Goal: Task Accomplishment & Management: Use online tool/utility

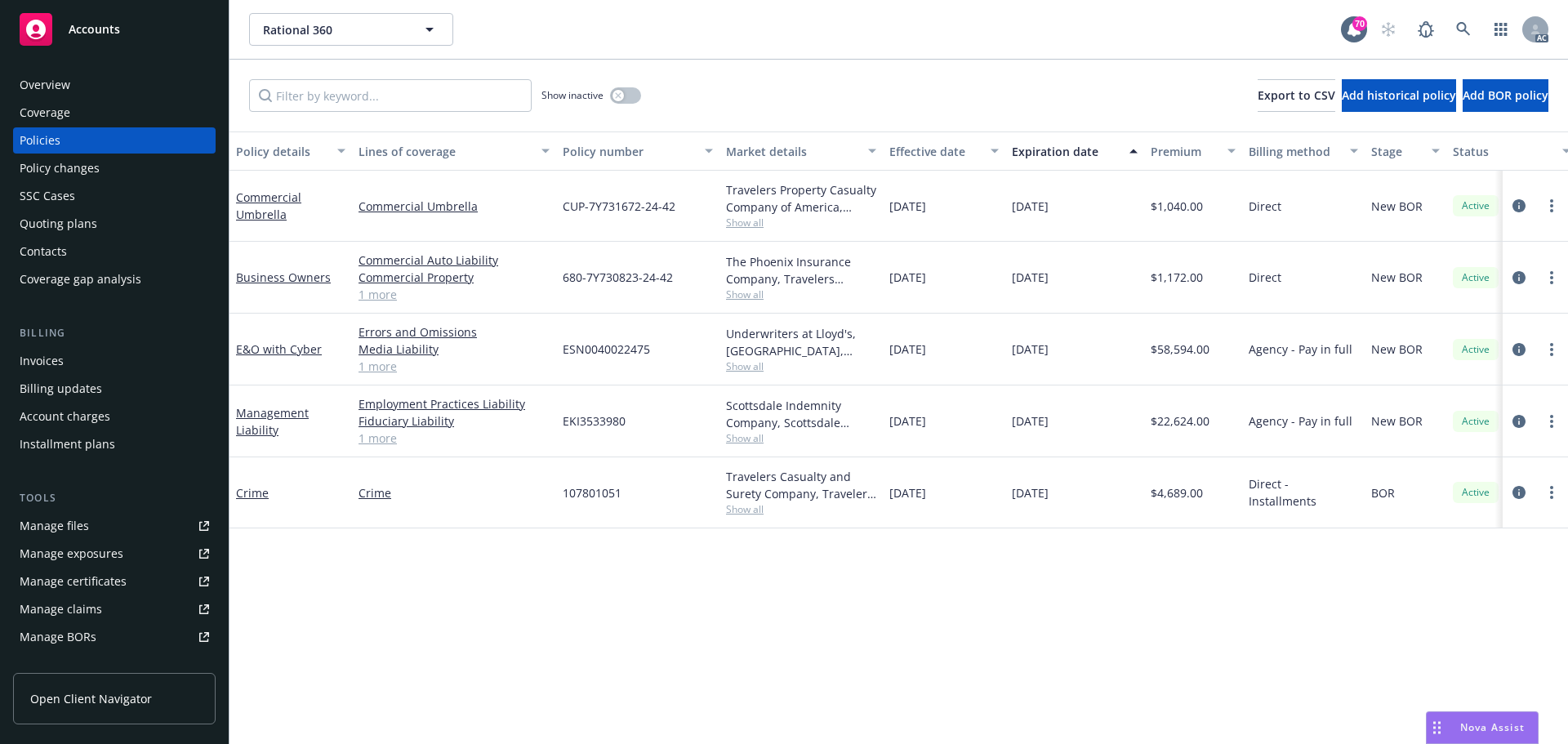
click at [26, 78] on div "Overview" at bounding box center [45, 85] width 50 height 26
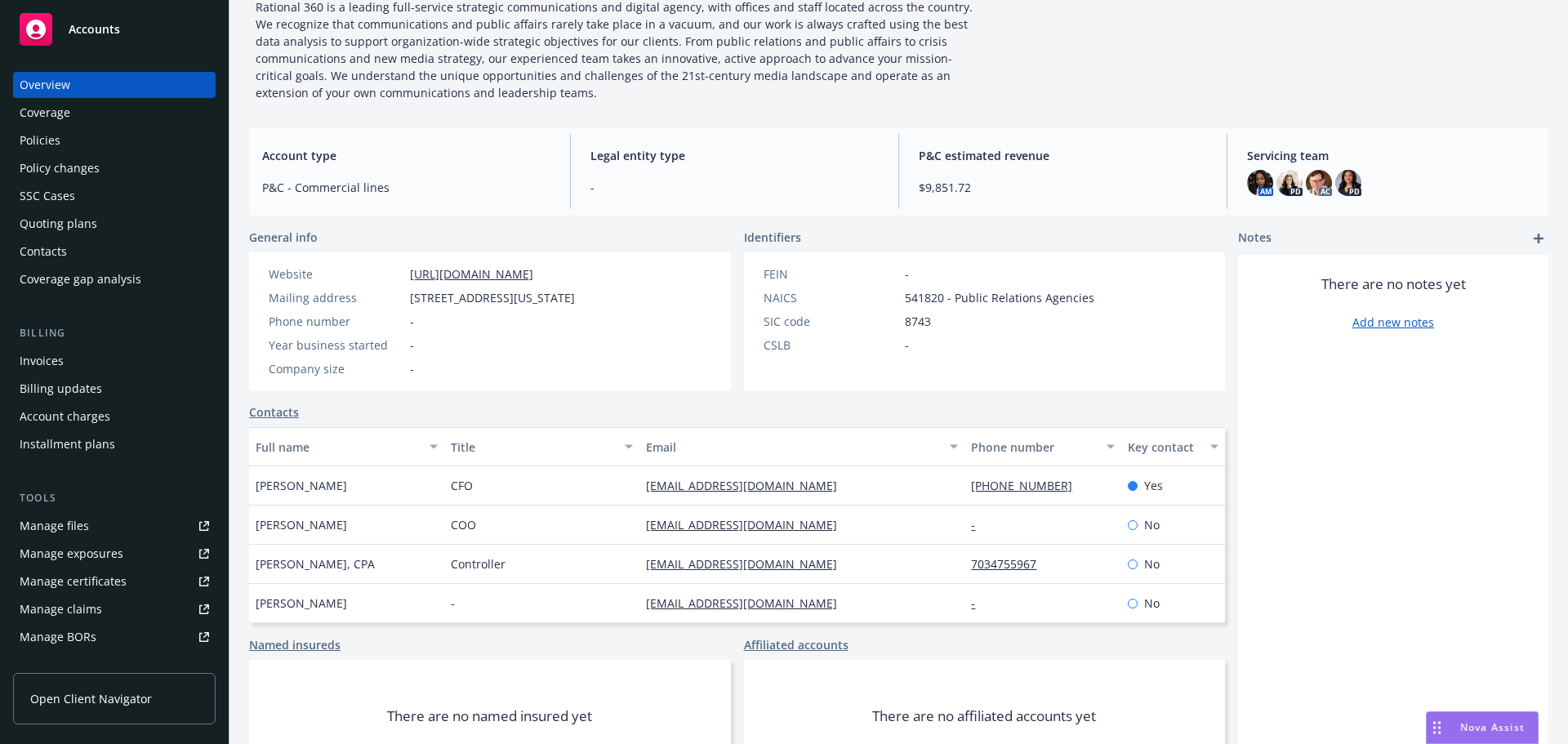
scroll to position [163, 0]
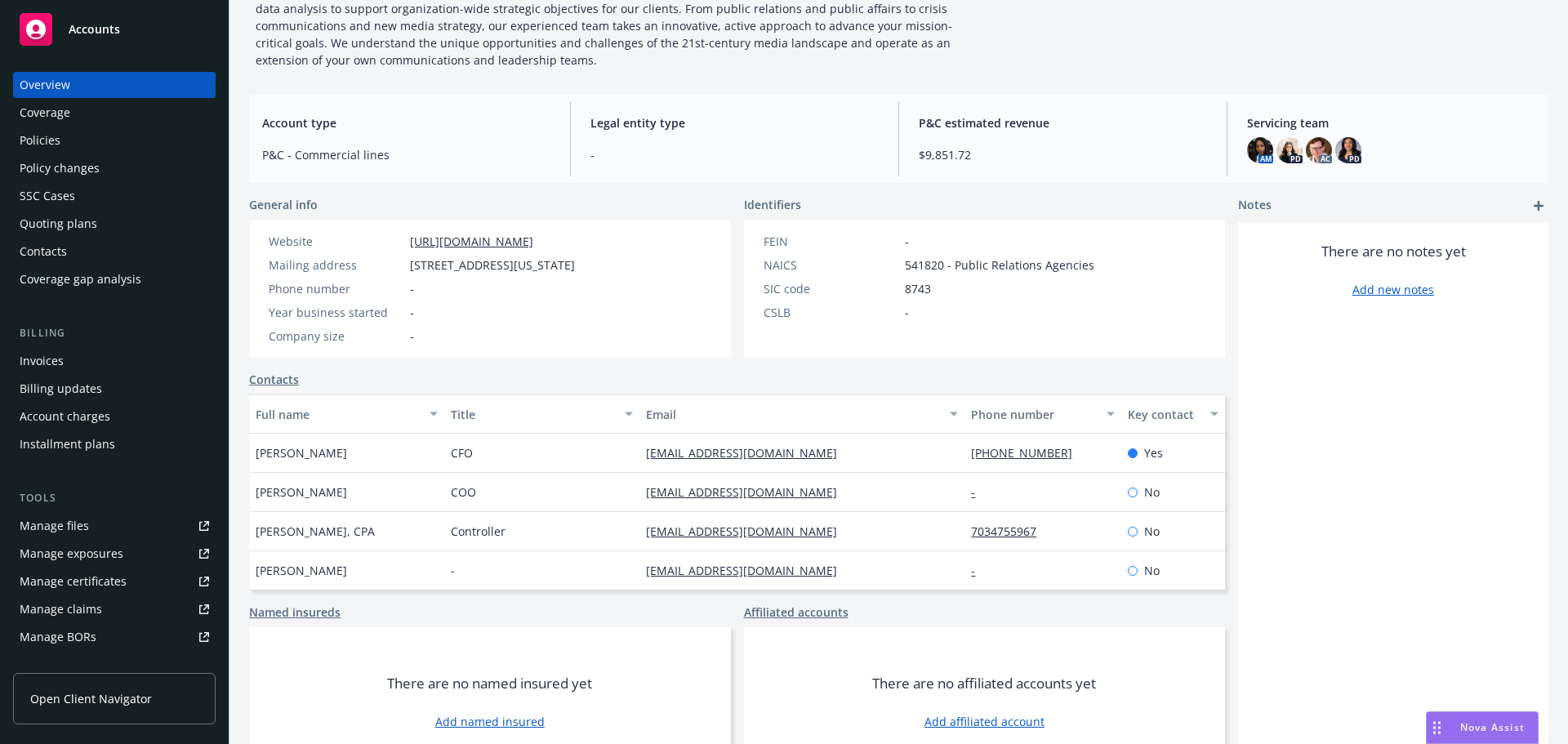
click at [42, 144] on div "Policies" at bounding box center [40, 141] width 41 height 26
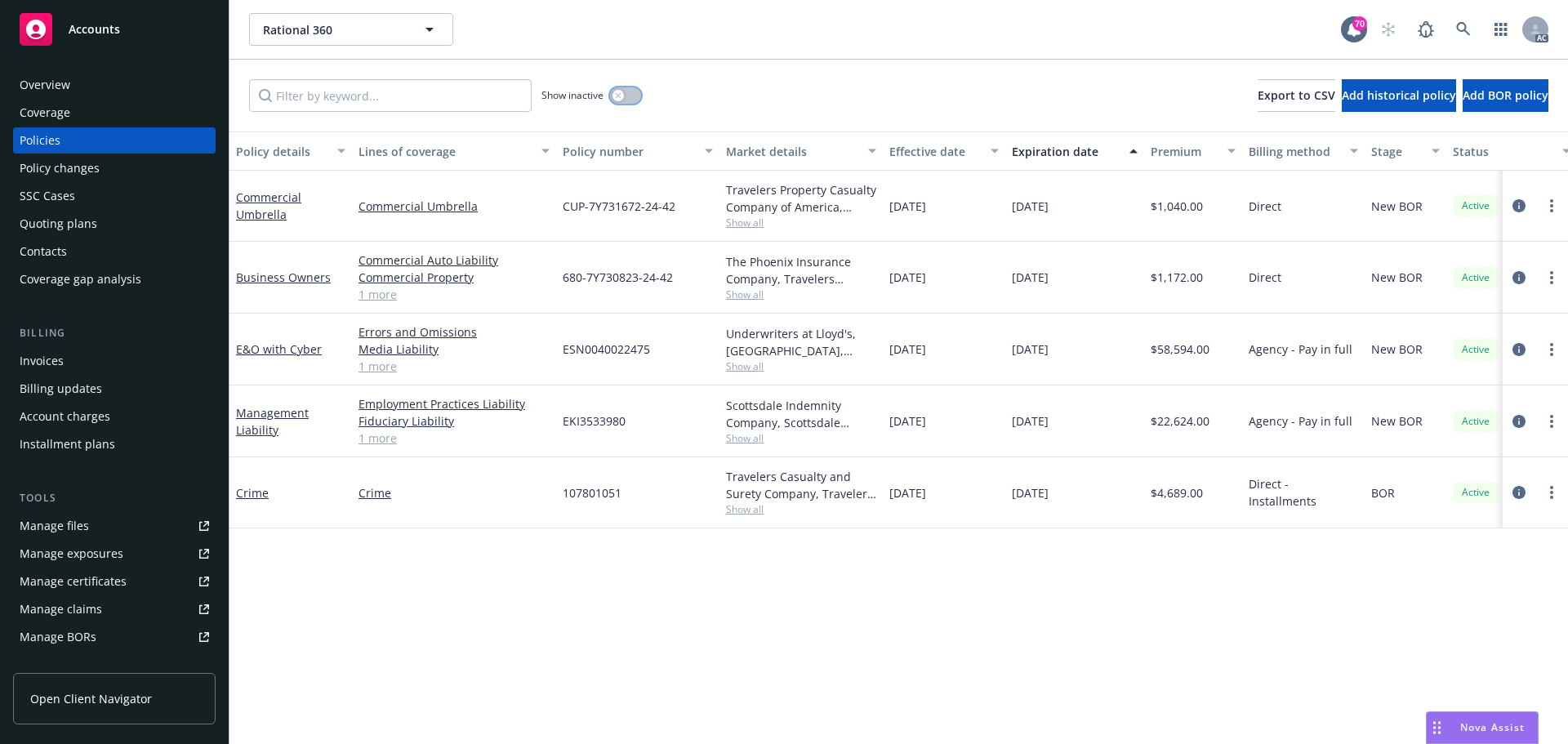
click at [630, 93] on button "button" at bounding box center [625, 96] width 31 height 17
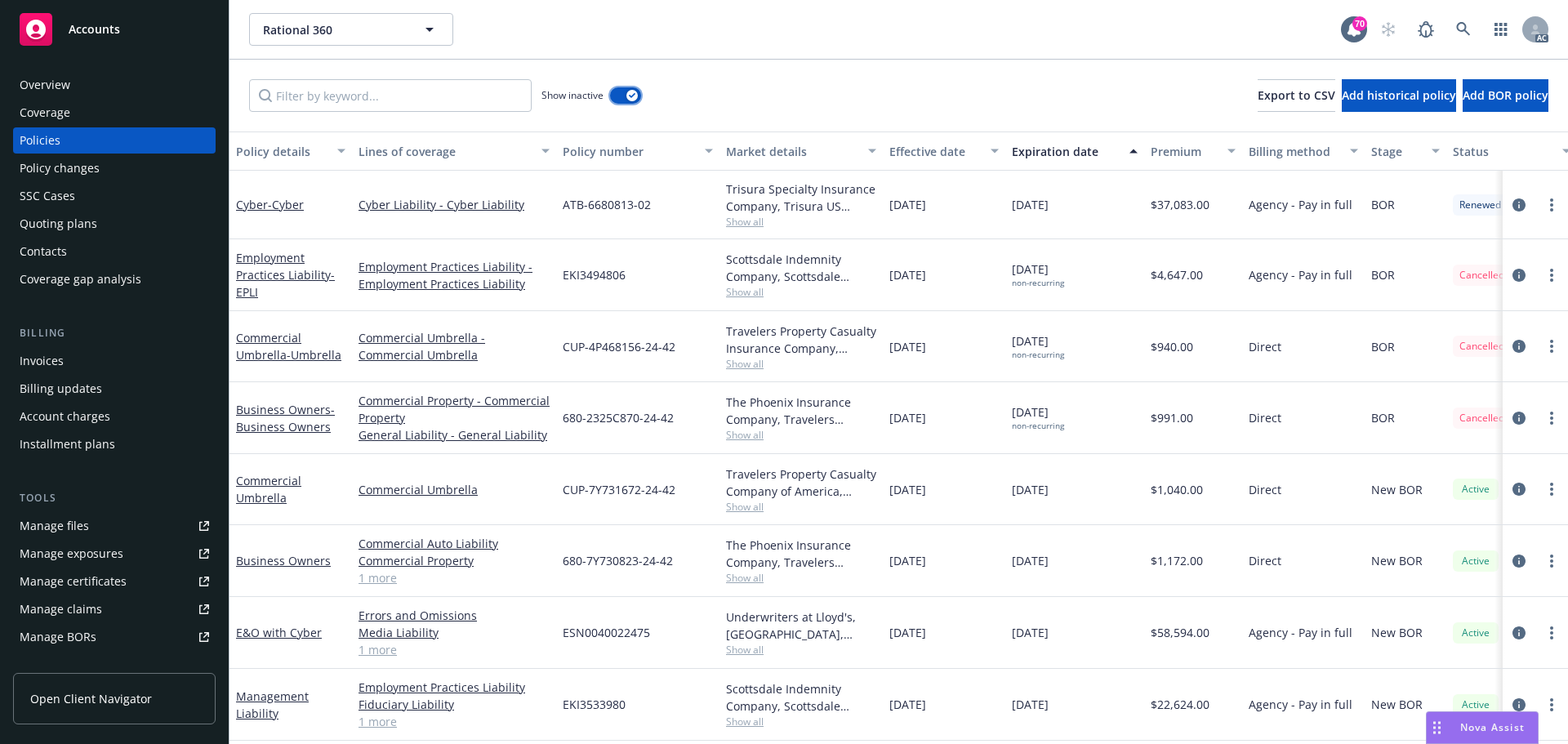
click at [629, 95] on icon "button" at bounding box center [631, 95] width 7 height 5
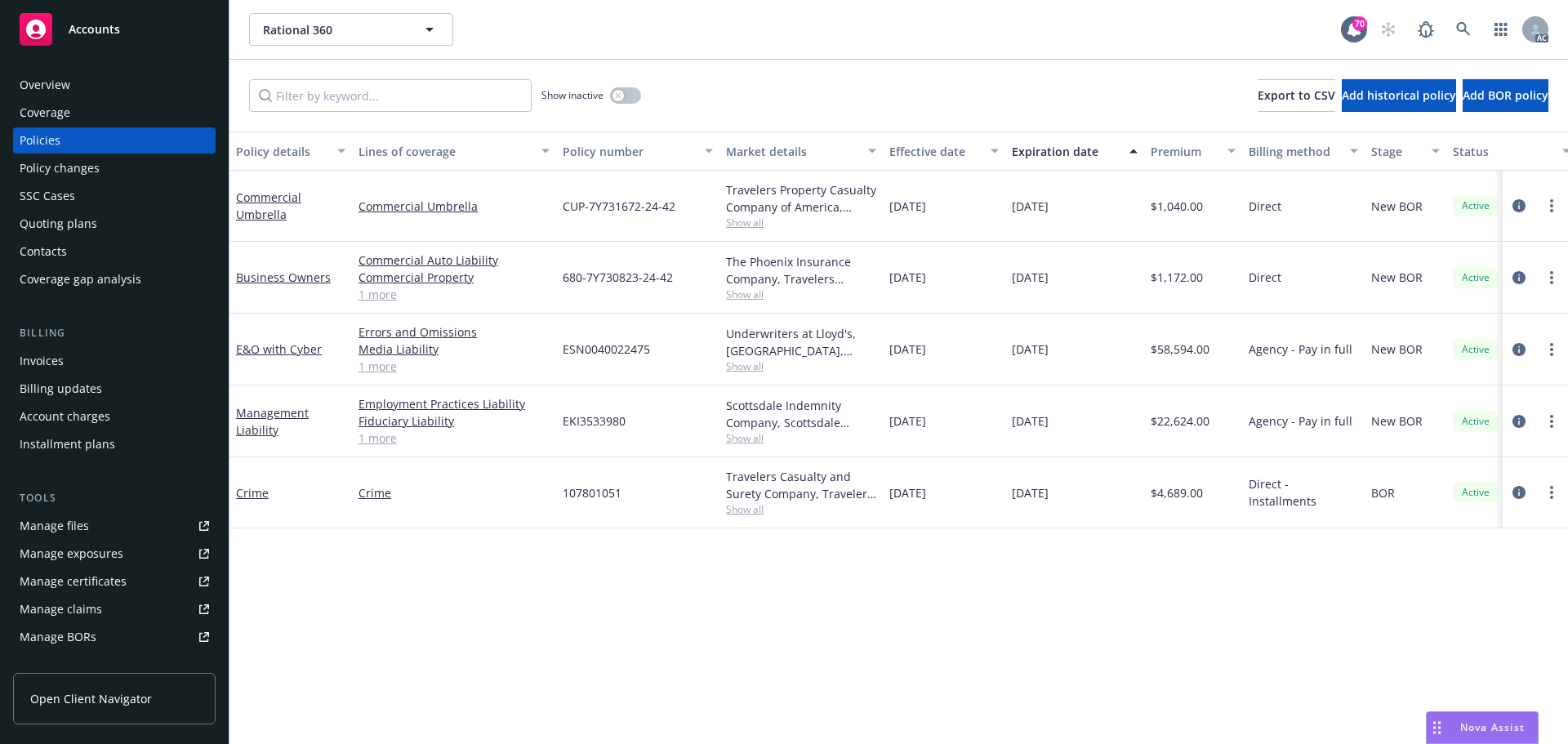
click at [755, 297] on span "Show all" at bounding box center [800, 294] width 150 height 14
click at [382, 296] on link "1 more" at bounding box center [453, 294] width 191 height 17
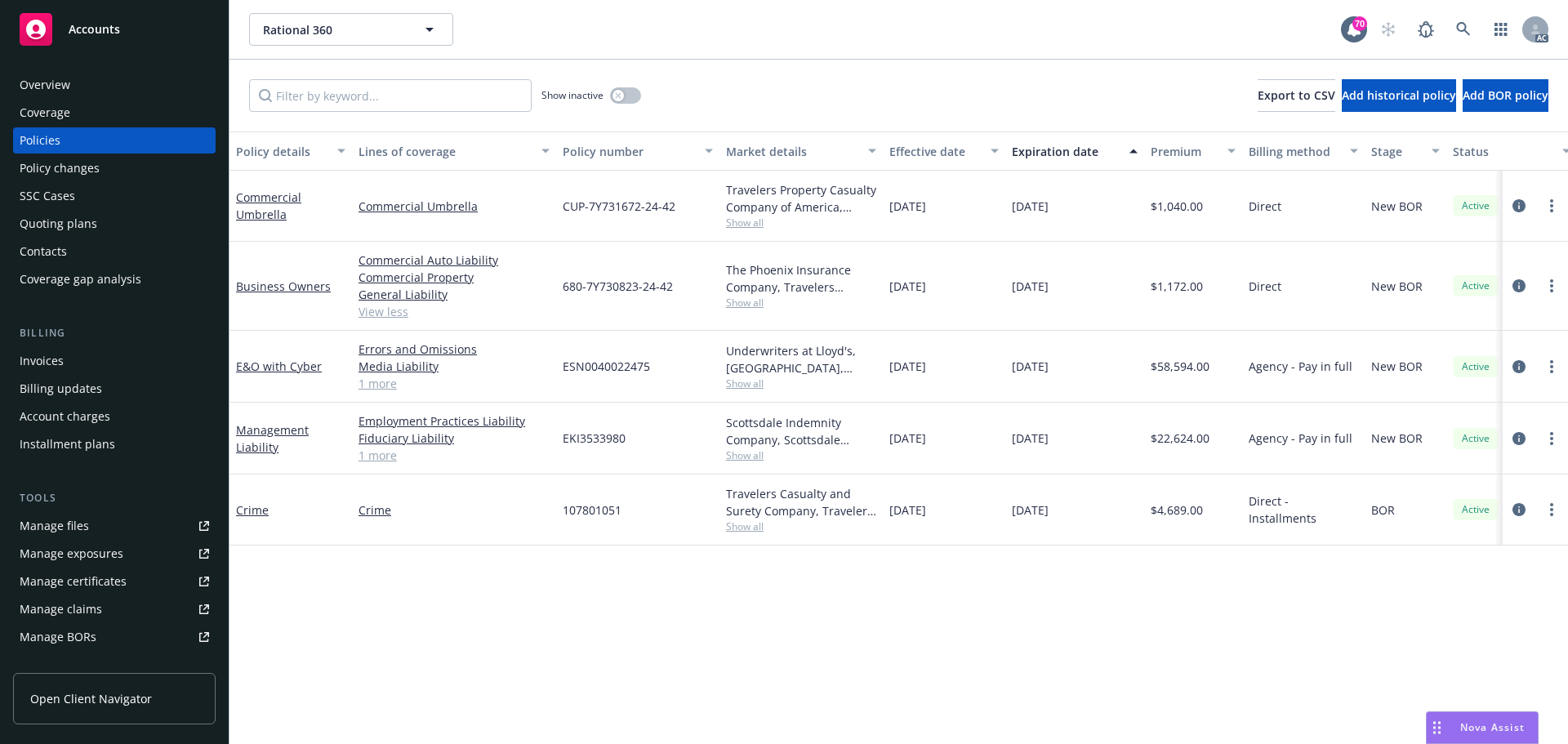
click at [751, 224] on span "Show all" at bounding box center [800, 222] width 150 height 14
click at [1515, 288] on icon "circleInformation" at bounding box center [1519, 285] width 13 height 13
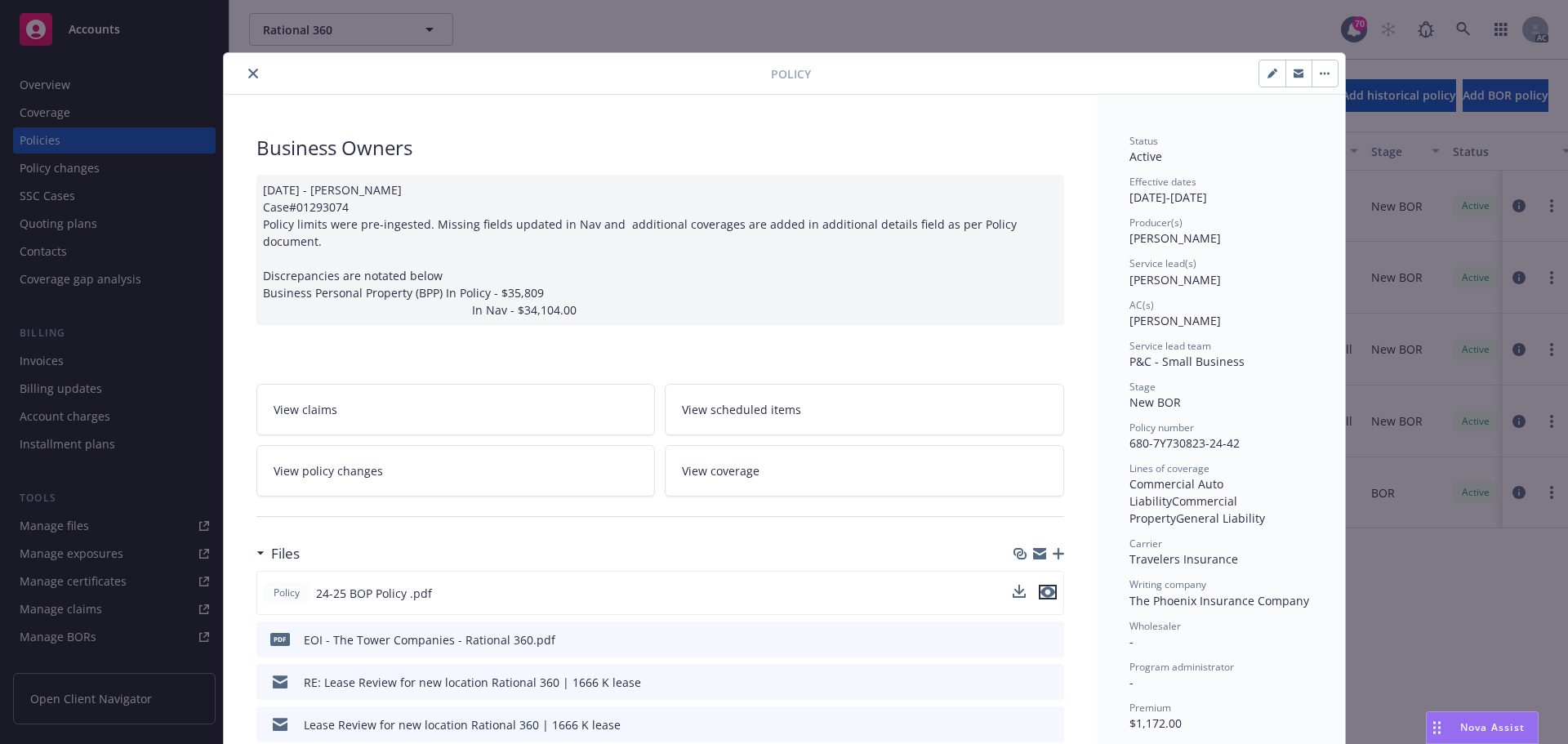
click at [1047, 586] on icon "preview file" at bounding box center [1048, 592] width 15 height 11
click at [248, 70] on icon "close" at bounding box center [253, 74] width 10 height 10
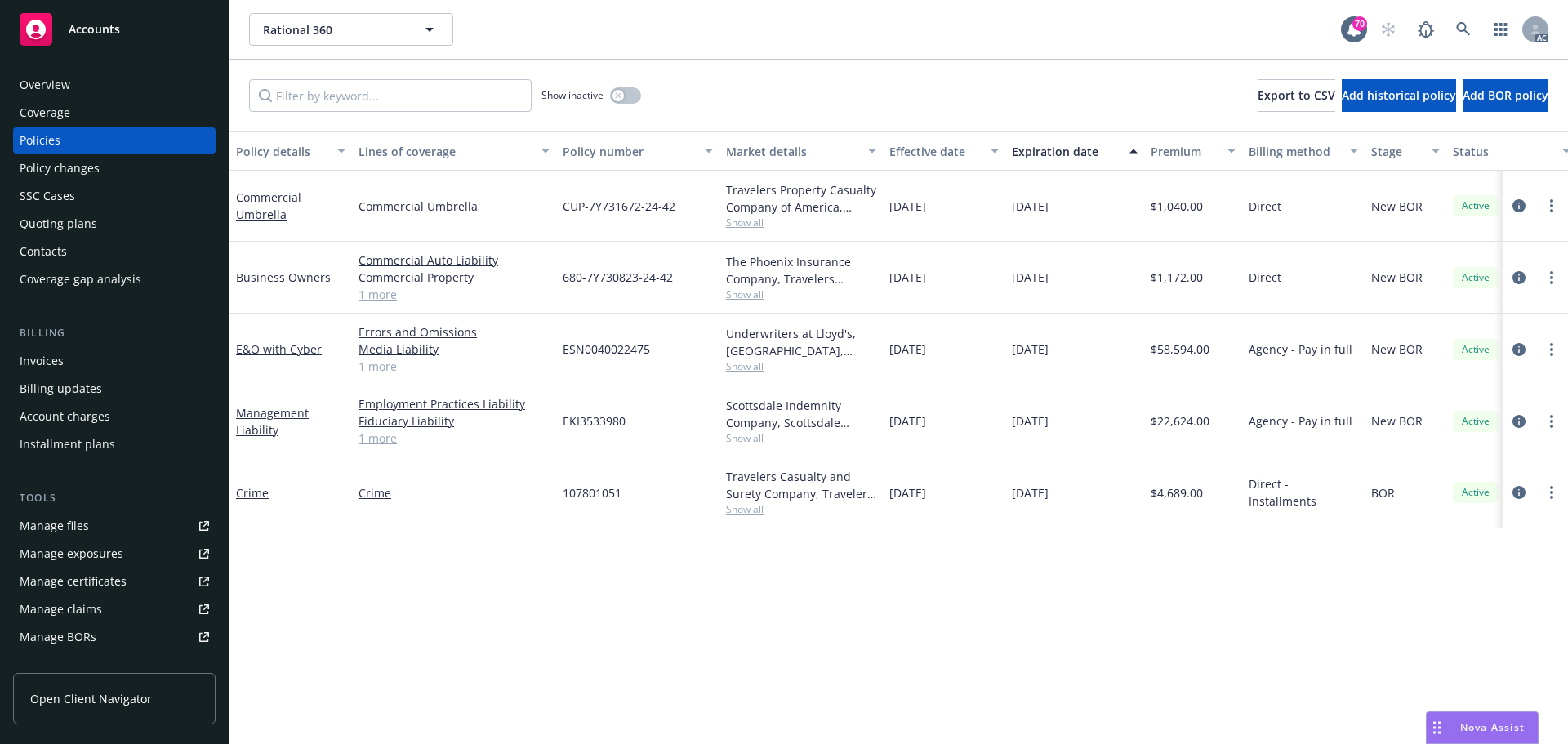
click at [749, 367] on span "Show all" at bounding box center [800, 365] width 150 height 14
click at [423, 596] on div "Policy details Lines of coverage Policy number Market details Effective date Ex…" at bounding box center [898, 437] width 1339 height 613
click at [756, 442] on span "Show all" at bounding box center [800, 437] width 150 height 14
click at [419, 627] on div "Policy details Lines of coverage Policy number Market details Effective date Ex…" at bounding box center [898, 437] width 1339 height 613
click at [384, 295] on link "1 more" at bounding box center [453, 294] width 191 height 17
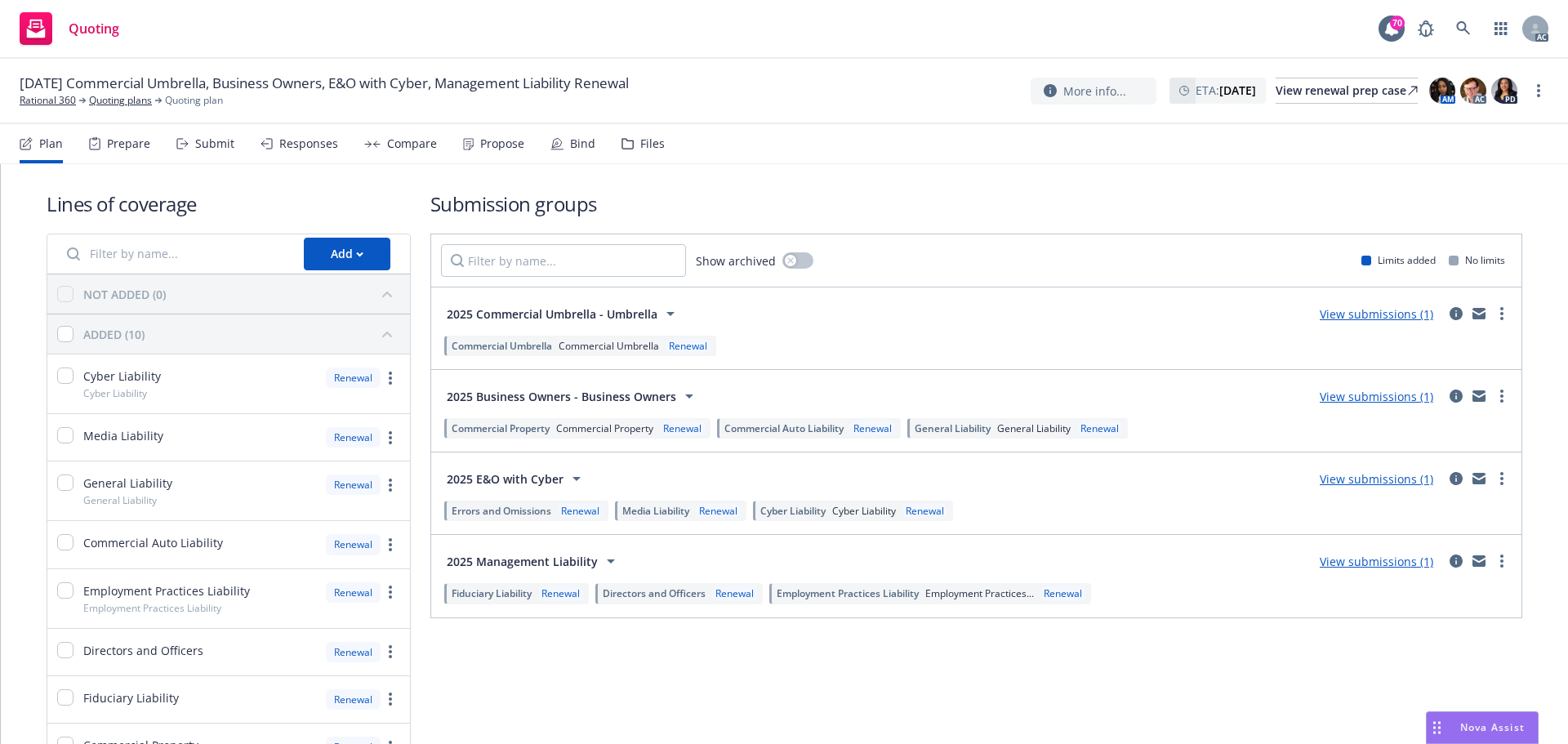
click at [211, 149] on div "Submit" at bounding box center [215, 144] width 39 height 13
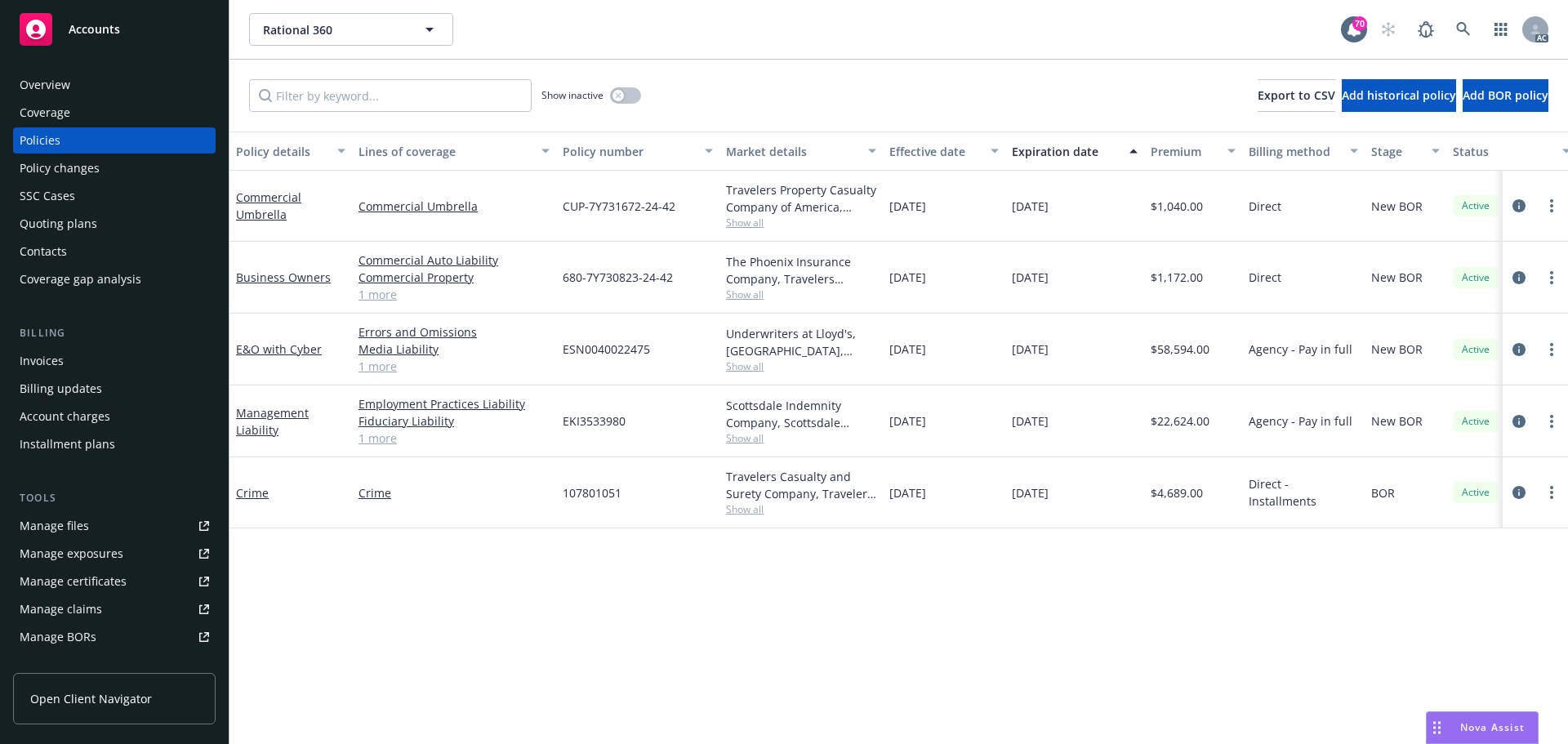
click at [742, 297] on span "Show all" at bounding box center [800, 294] width 150 height 14
click at [813, 616] on div "Policy details Lines of coverage Policy number Market details Effective date Ex…" at bounding box center [898, 437] width 1339 height 613
click at [750, 223] on span "Show all" at bounding box center [800, 222] width 150 height 14
click at [782, 595] on div "Policy details Lines of coverage Policy number Market details Effective date Ex…" at bounding box center [898, 437] width 1339 height 613
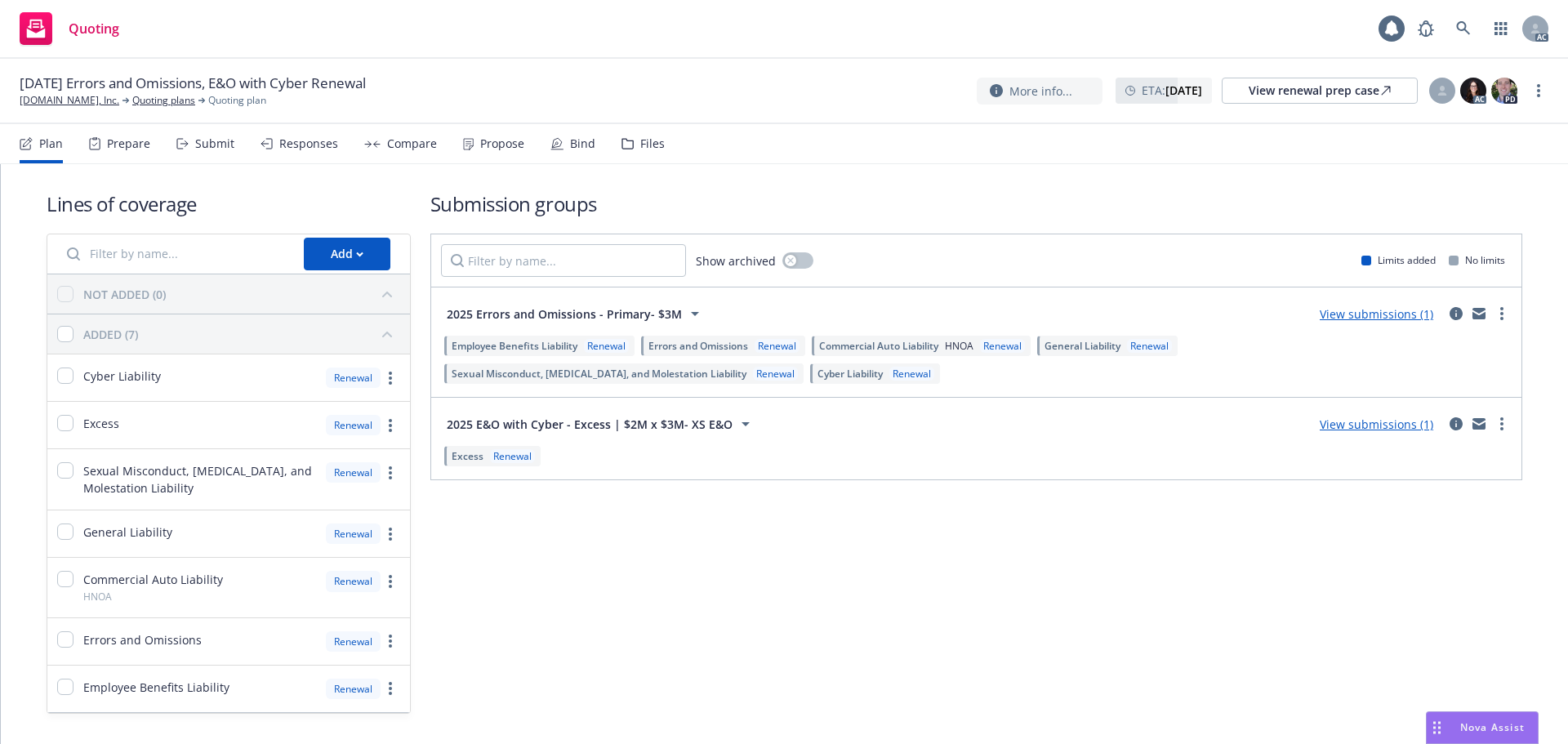
click at [221, 146] on div "Submit" at bounding box center [215, 144] width 39 height 13
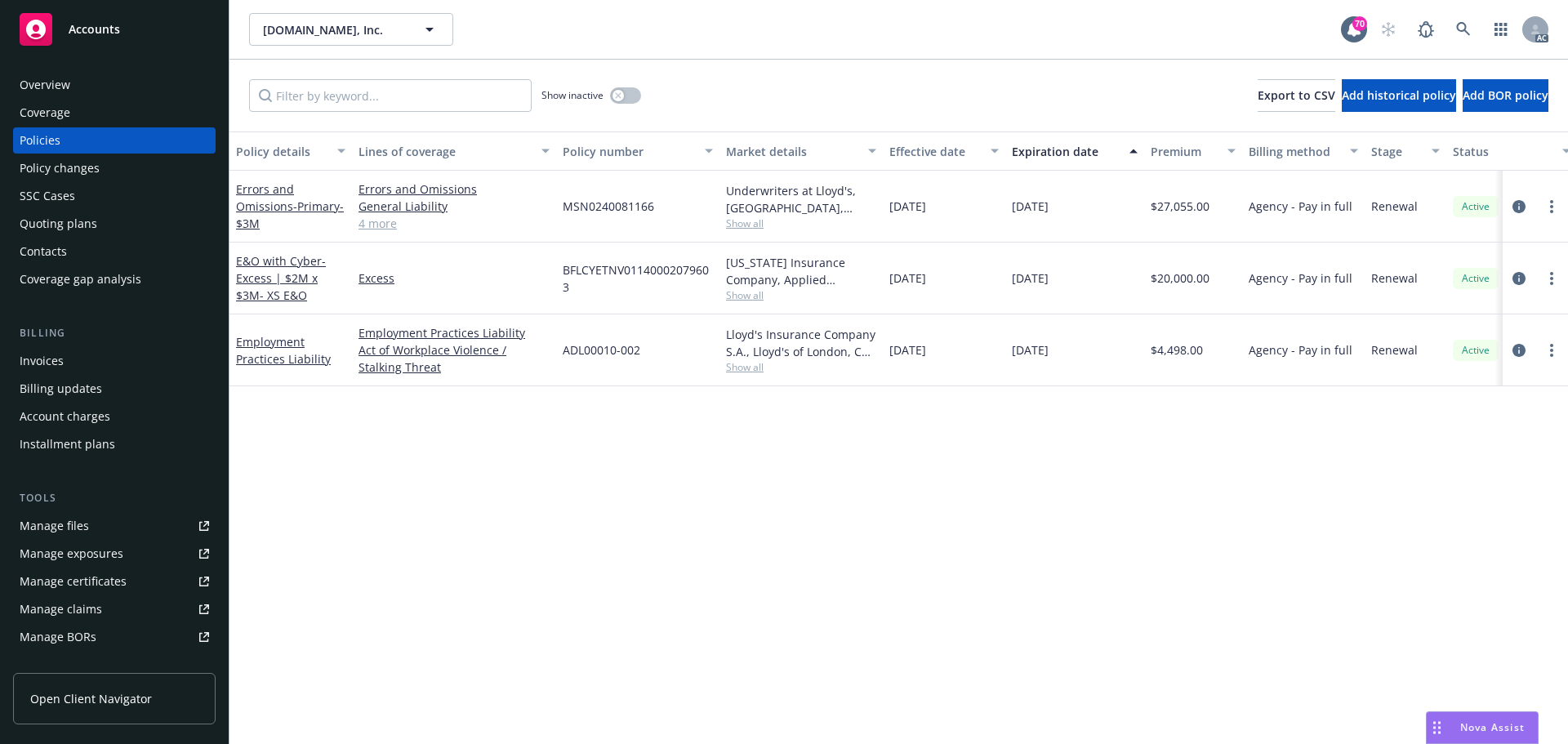
click at [81, 523] on div "Manage files" at bounding box center [54, 526] width 69 height 26
click at [115, 172] on div "Policy changes" at bounding box center [114, 168] width 189 height 26
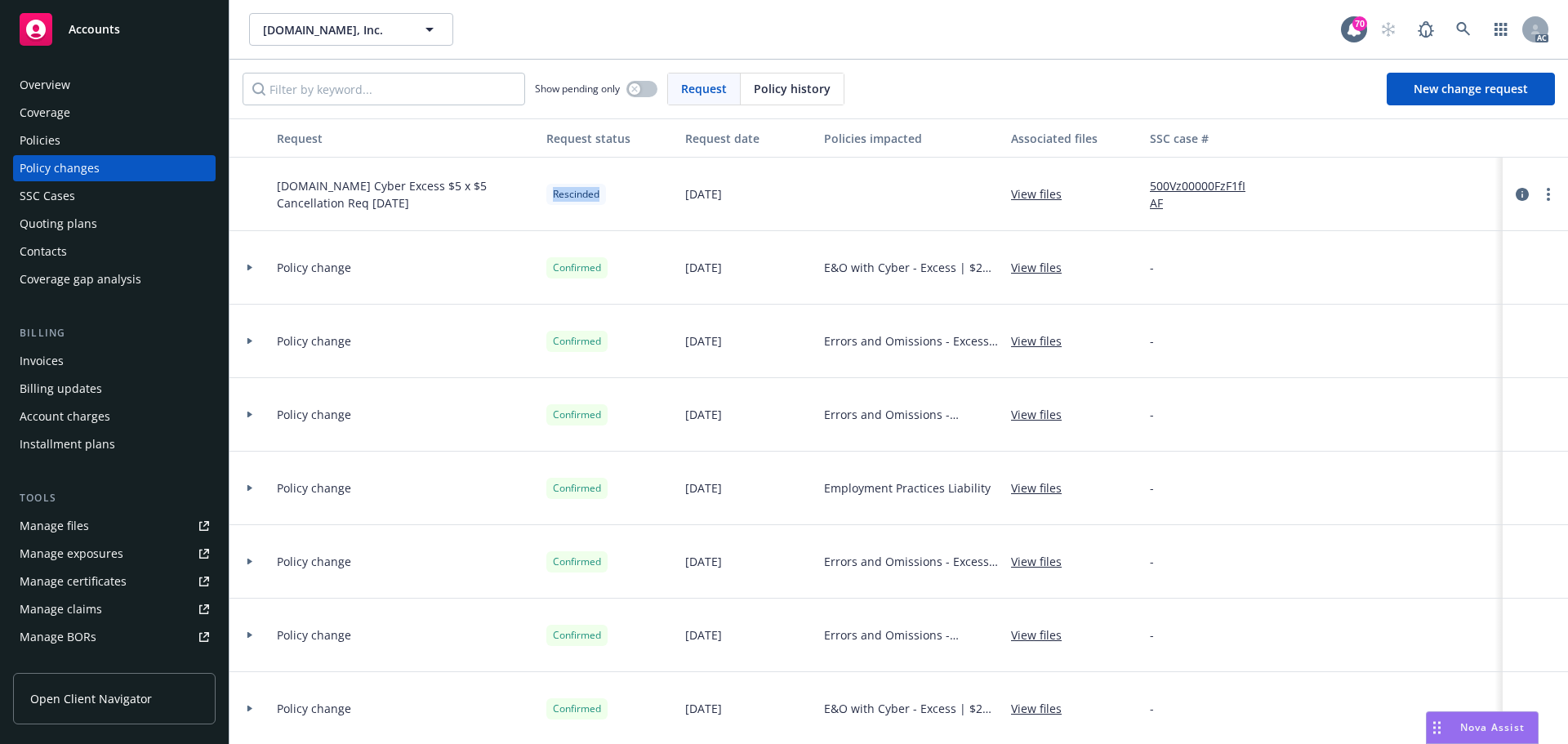
drag, startPoint x: 613, startPoint y: 202, endPoint x: 552, endPoint y: 204, distance: 61.0
click at [552, 204] on div "Rescinded" at bounding box center [609, 194] width 139 height 74
copy span "Rescinded"
drag, startPoint x: 742, startPoint y: 200, endPoint x: 638, endPoint y: 200, distance: 104.0
click at [640, 200] on div "Meditation.live Cyber Excess $5 x $5 Cancellation Req 1/1/2025 Rescinded 12/19/…" at bounding box center [1099, 194] width 1739 height 74
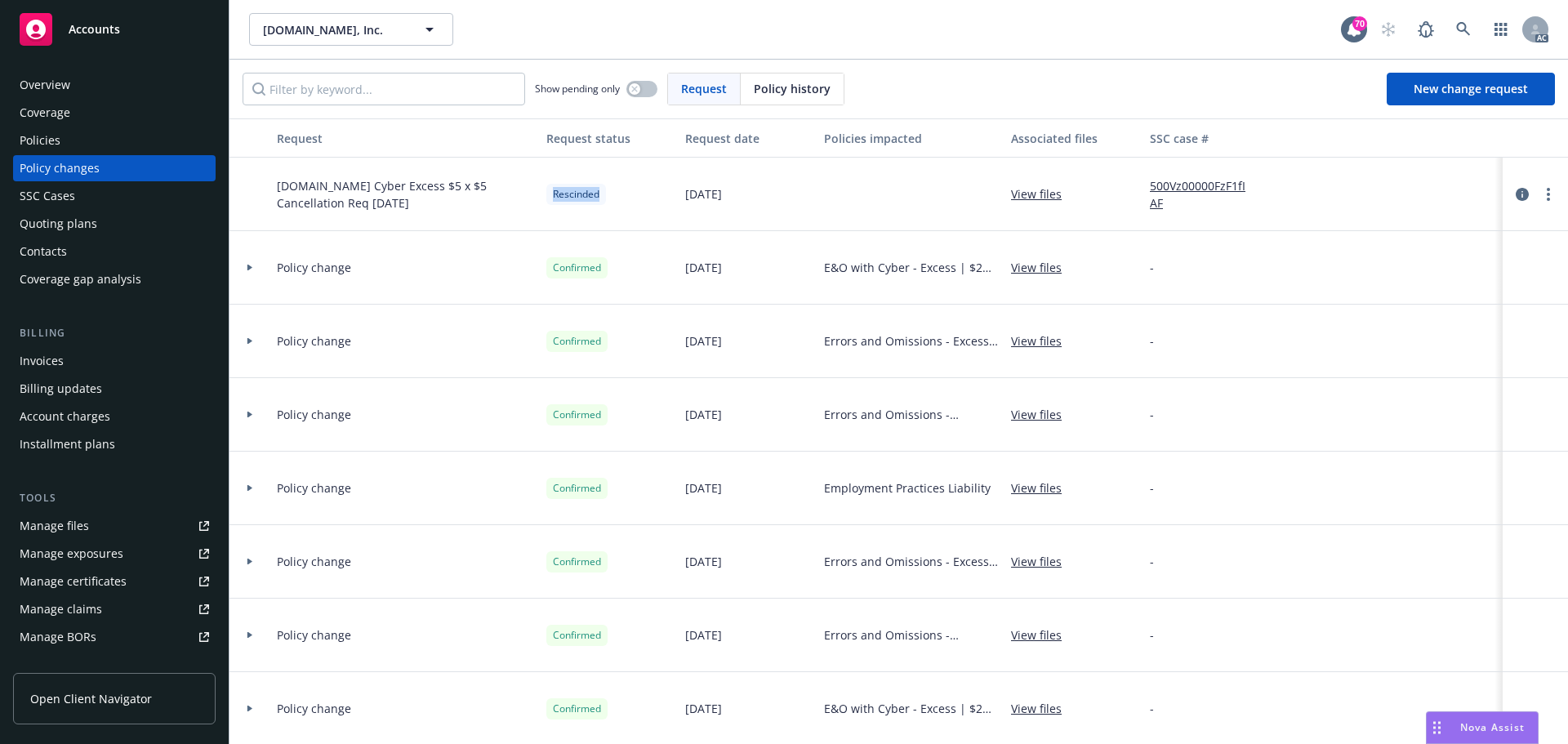
drag, startPoint x: 700, startPoint y: 275, endPoint x: 637, endPoint y: 277, distance: 63.0
click at [637, 277] on div "Policy change Confirmed 11/14/2023 E&O with Cyber - Excess | $2M x $3M- XS E&O …" at bounding box center [1099, 268] width 1739 height 74
click at [74, 144] on div "Policies" at bounding box center [114, 141] width 189 height 26
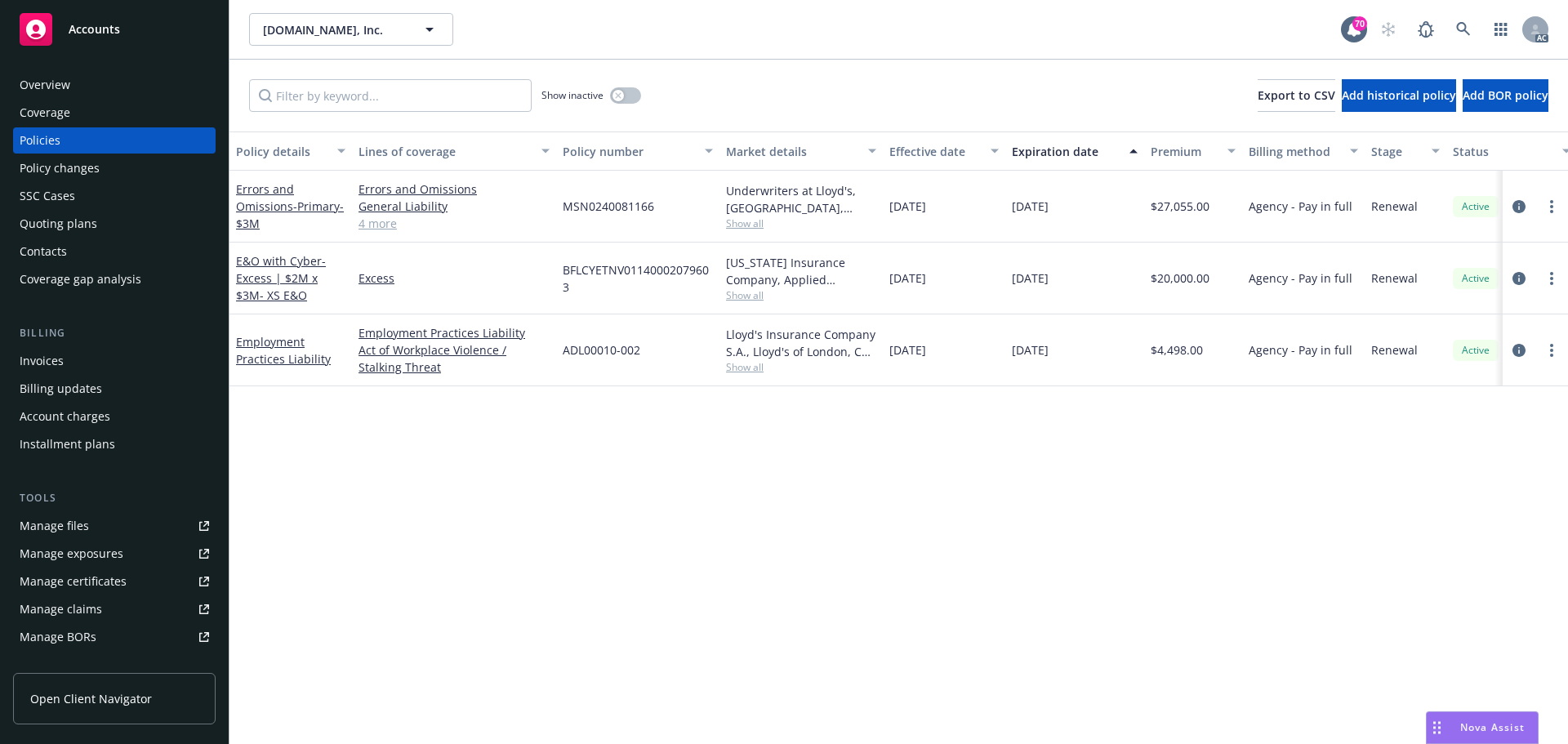
click at [892, 494] on div "Policy details Lines of coverage Policy number Market details Effective date Ex…" at bounding box center [898, 437] width 1339 height 613
click at [1519, 205] on icon "circleInformation" at bounding box center [1519, 206] width 13 height 13
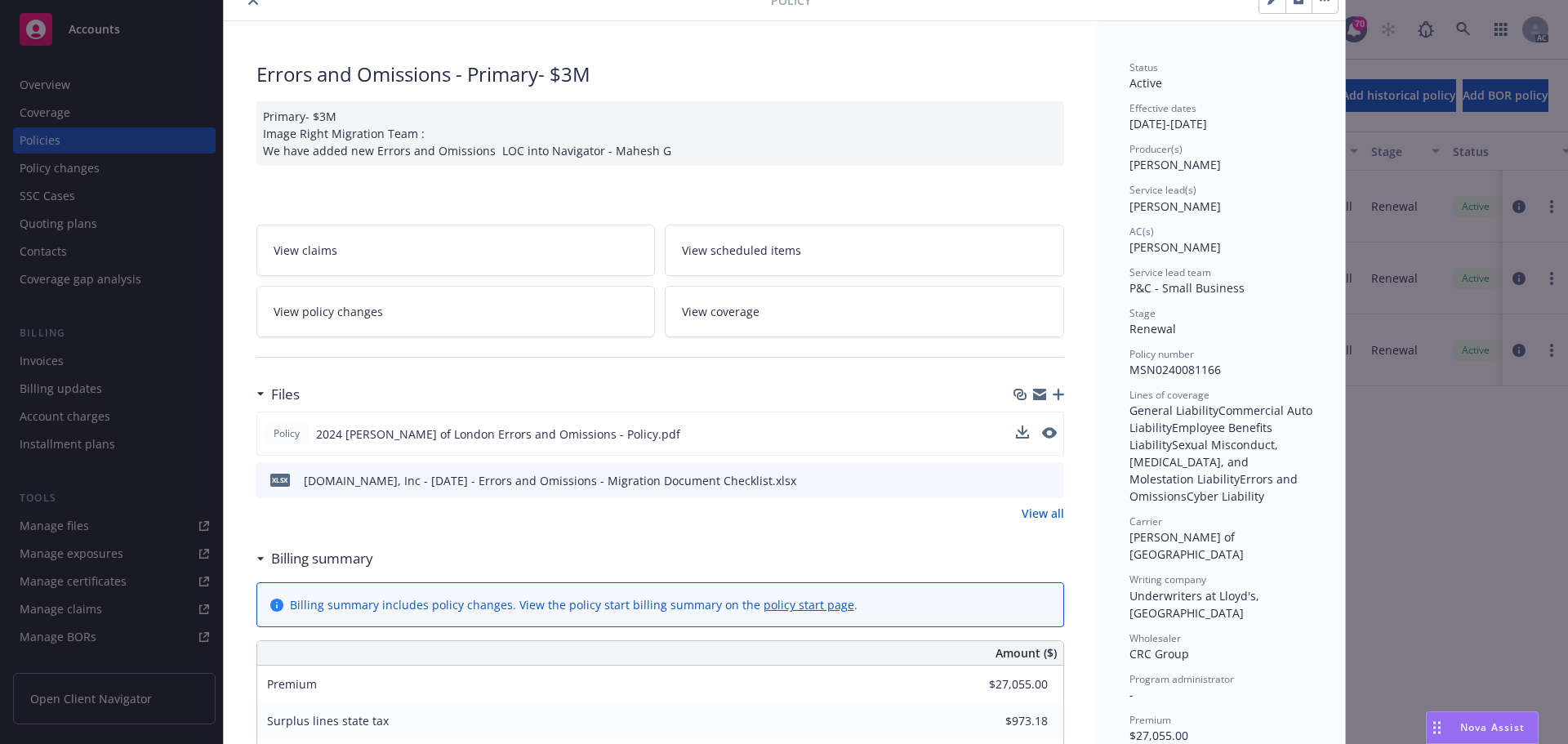
scroll to position [163, 0]
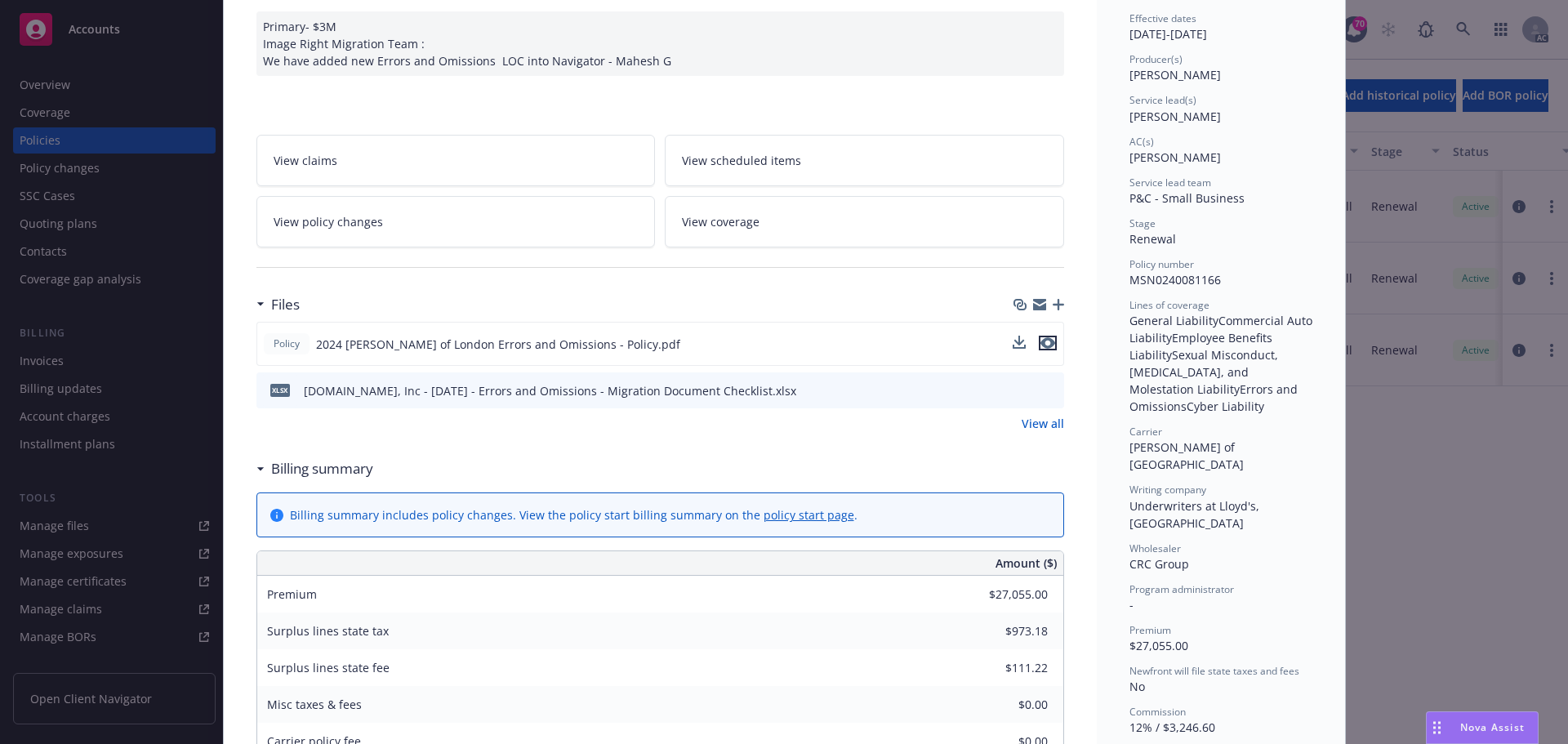
click at [1044, 344] on icon "preview file" at bounding box center [1048, 343] width 15 height 11
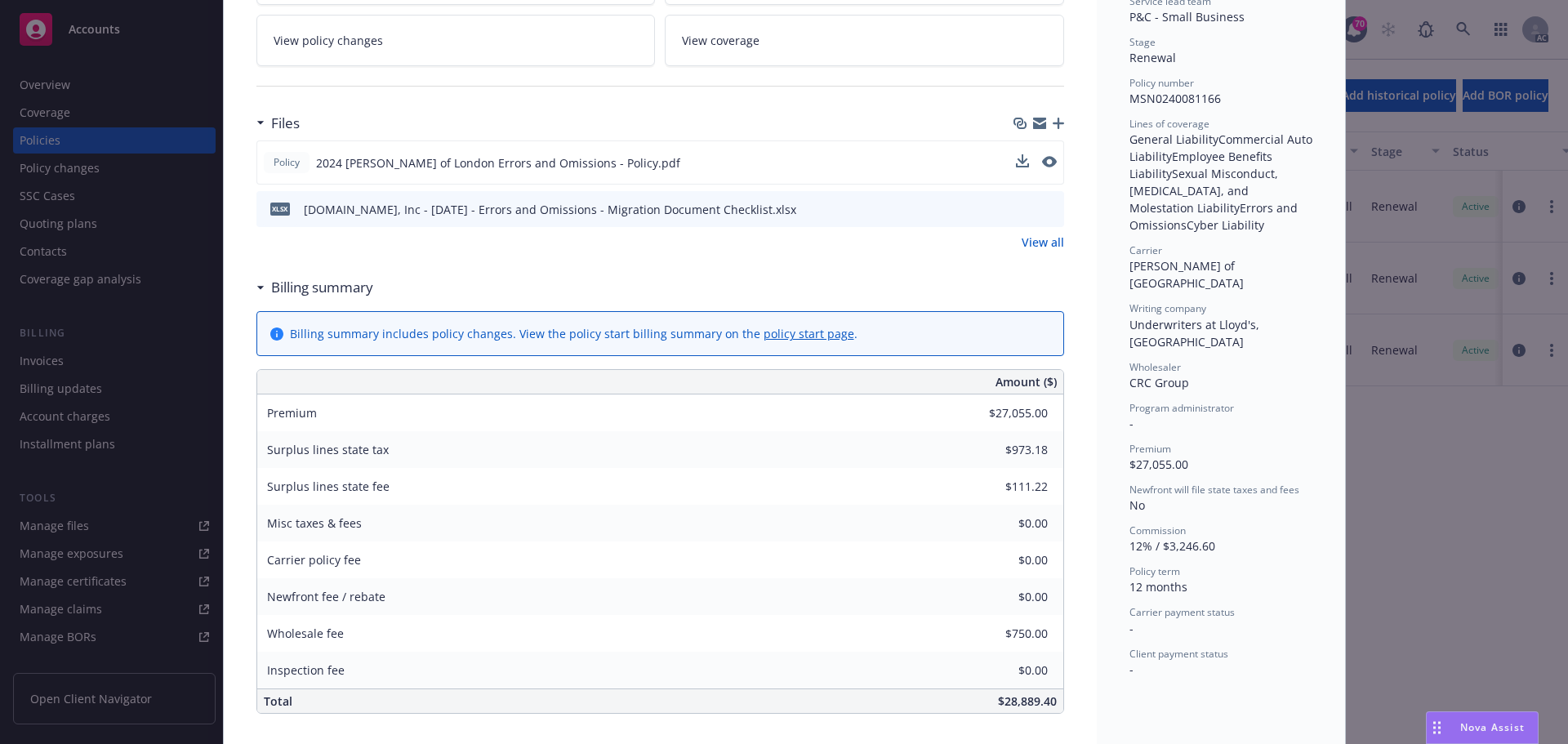
scroll to position [326, 0]
